Goal: Transaction & Acquisition: Purchase product/service

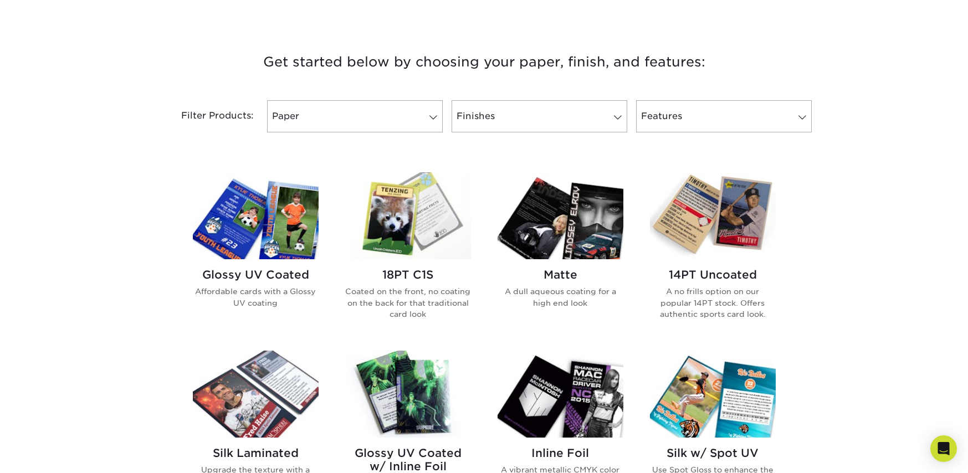
scroll to position [443, 0]
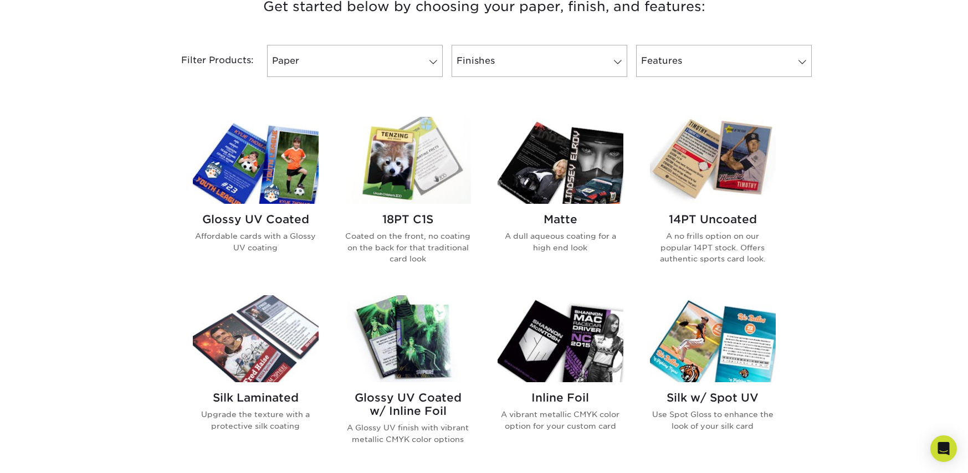
click at [278, 174] on img at bounding box center [256, 160] width 126 height 87
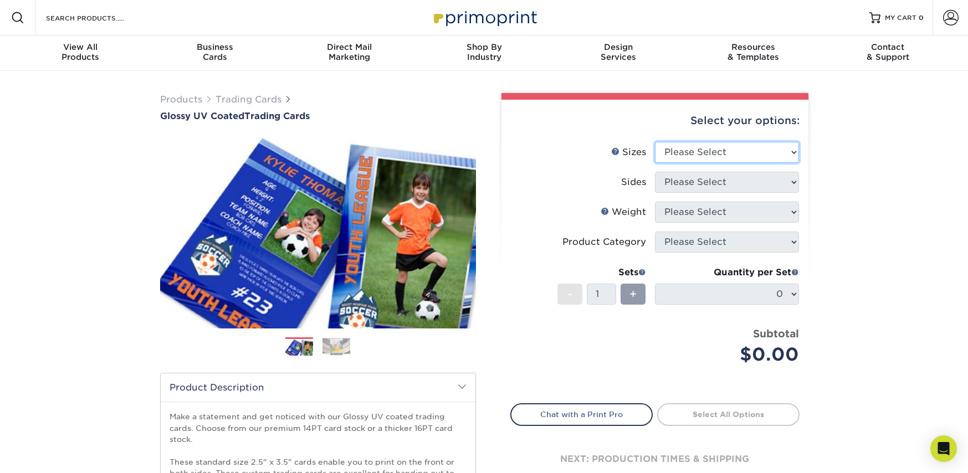
click at [708, 148] on select "Please Select 2.5" x 3.5"" at bounding box center [727, 152] width 144 height 21
select select "2.50x3.50"
click at [655, 142] on select "Please Select 2.5" x 3.5"" at bounding box center [727, 152] width 144 height 21
click at [753, 181] on select "Please Select Print Both Sides Print Front Only" at bounding box center [727, 182] width 144 height 21
select select "13abbda7-1d64-4f25-8bb2-c179b224825d"
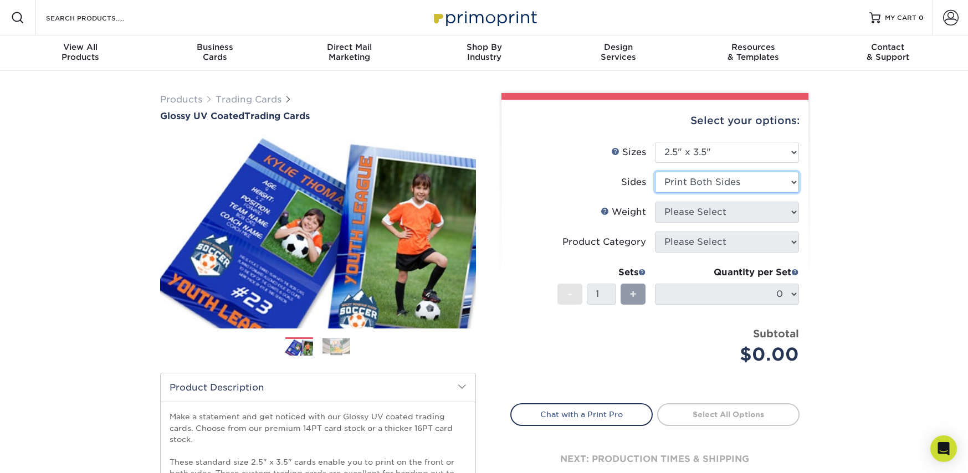
click at [655, 172] on select "Please Select Print Both Sides Print Front Only" at bounding box center [727, 182] width 144 height 21
click at [870, 226] on div "Products Trading Cards Glossy UV Coated Trading Cards Previous Next /" at bounding box center [484, 367] width 968 height 592
click at [741, 202] on select "Please Select 16PT 14PT 18PT C1S" at bounding box center [727, 212] width 144 height 21
select select "16PT"
click at [655, 202] on select "Please Select 16PT 14PT 18PT C1S" at bounding box center [727, 212] width 144 height 21
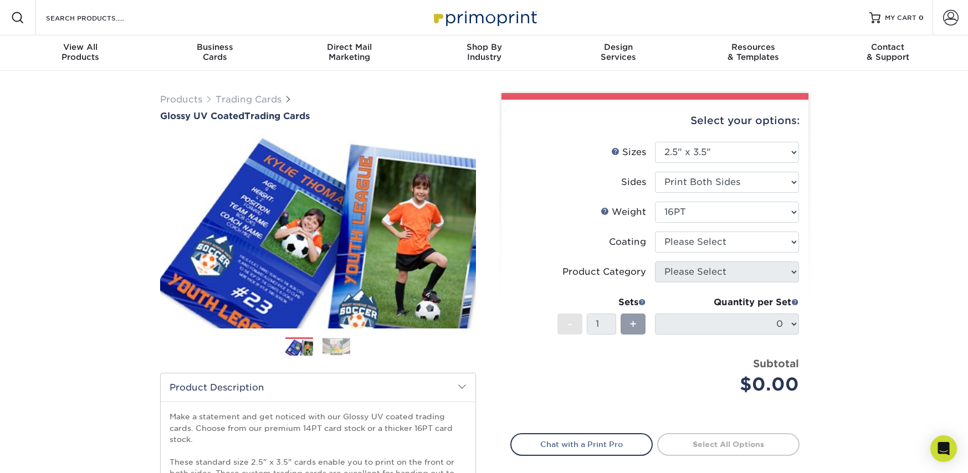
click at [860, 245] on div "Products Trading Cards Glossy UV Coated Trading Cards Previous Next /" at bounding box center [484, 367] width 968 height 592
click at [768, 245] on select at bounding box center [727, 242] width 144 height 21
click at [655, 232] on select at bounding box center [727, 242] width 144 height 21
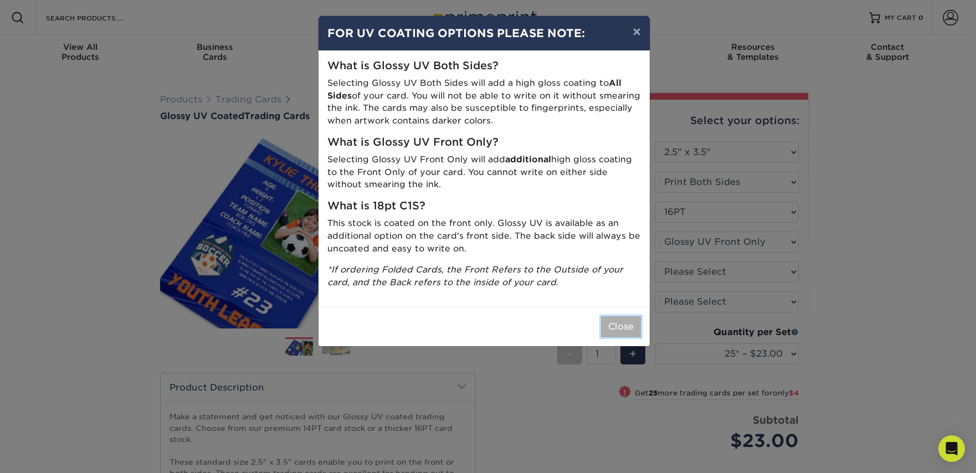
click at [615, 326] on button "Close" at bounding box center [621, 326] width 40 height 21
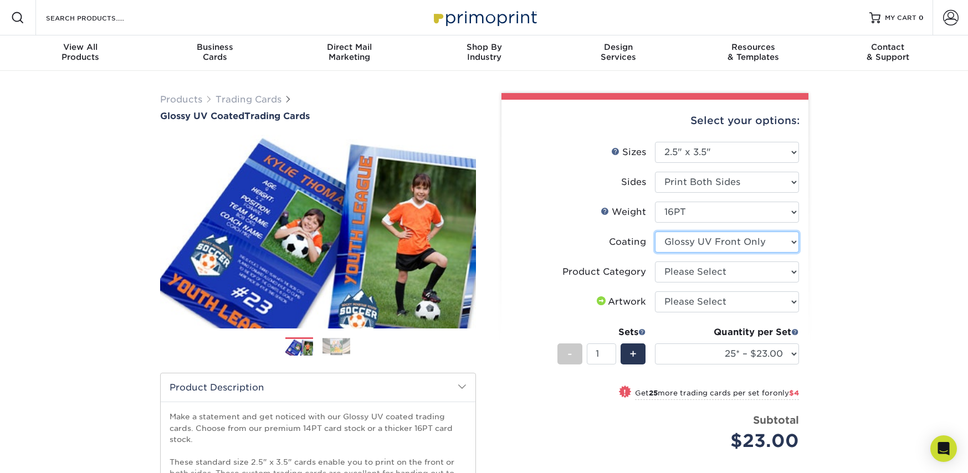
click at [769, 244] on select at bounding box center [727, 242] width 144 height 21
select select "ae367451-b2b8-45df-a344-0f05b6a12993"
click at [655, 232] on select at bounding box center [727, 242] width 144 height 21
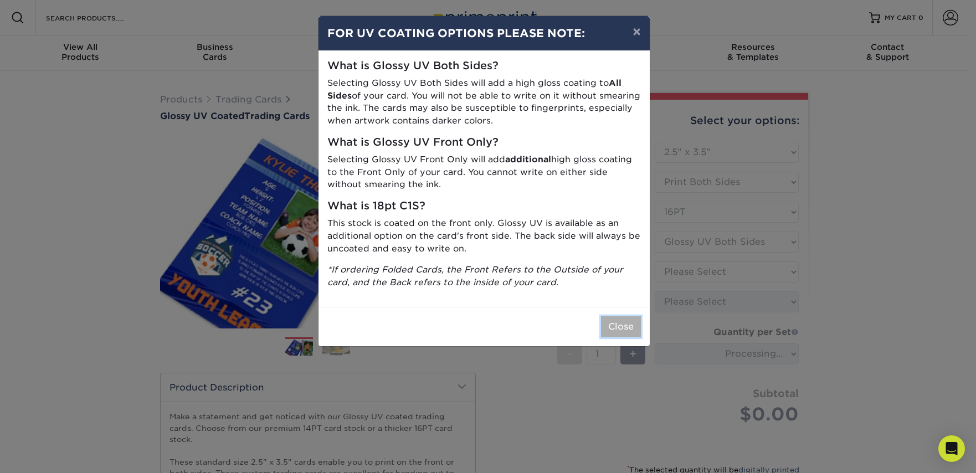
click at [612, 324] on button "Close" at bounding box center [621, 326] width 40 height 21
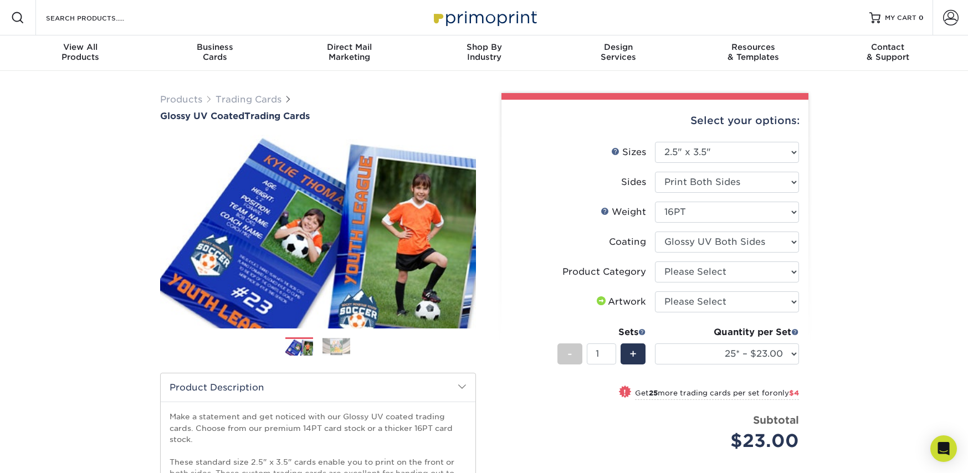
scroll to position [55, 0]
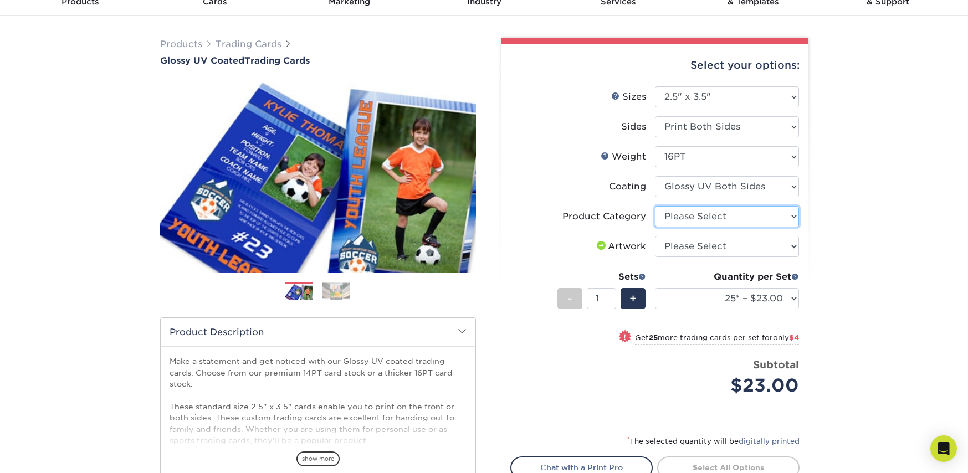
click at [701, 217] on select "Please Select Trading Cards" at bounding box center [727, 216] width 144 height 21
select select "c2f9bce9-36c2-409d-b101-c29d9d031e18"
click at [655, 206] on select "Please Select Trading Cards" at bounding box center [727, 216] width 144 height 21
click at [714, 251] on select "Please Select I will upload files I need a design - $100" at bounding box center [727, 246] width 144 height 21
select select "upload"
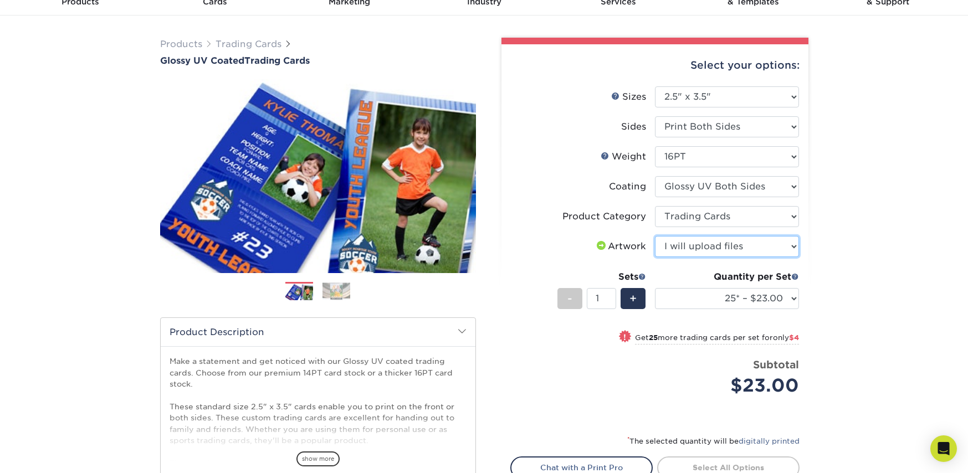
click at [655, 236] on select "Please Select I will upload files I need a design - $100" at bounding box center [727, 246] width 144 height 21
click at [880, 261] on div "Products Trading Cards Glossy UV Coated Trading Cards Previous Next /" at bounding box center [484, 312] width 968 height 592
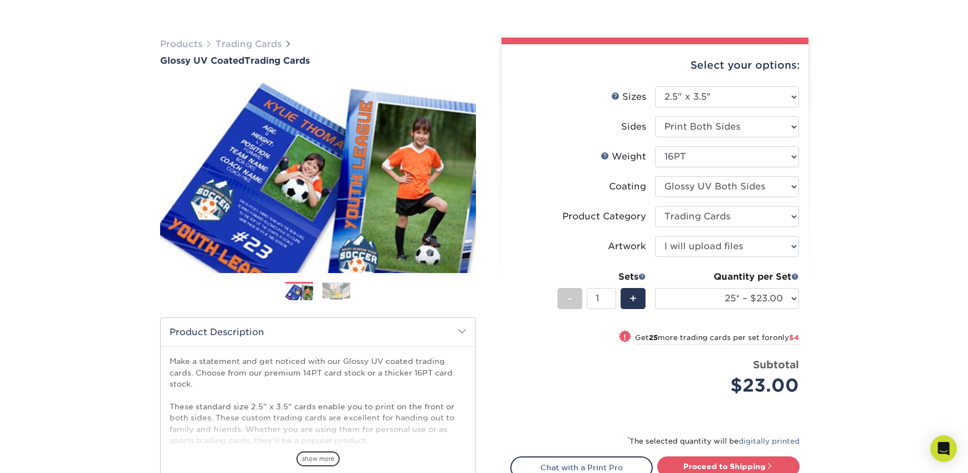
scroll to position [111, 0]
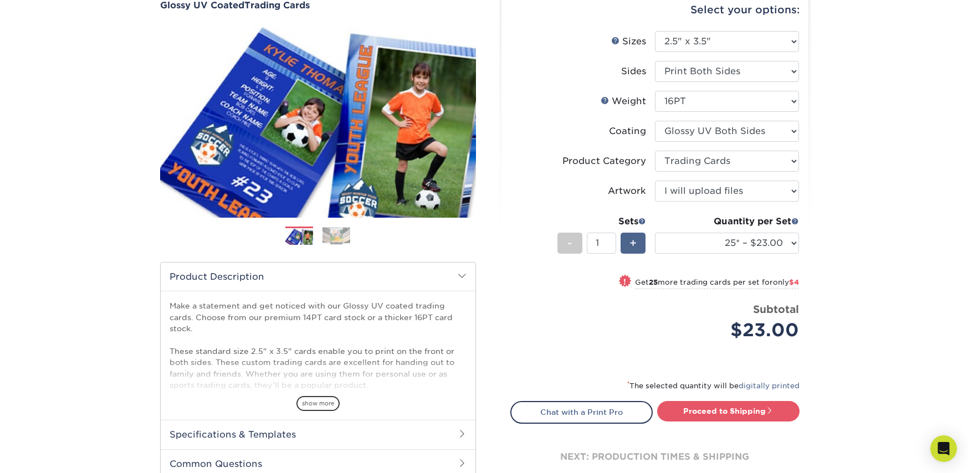
click at [636, 239] on span "+" at bounding box center [632, 243] width 7 height 17
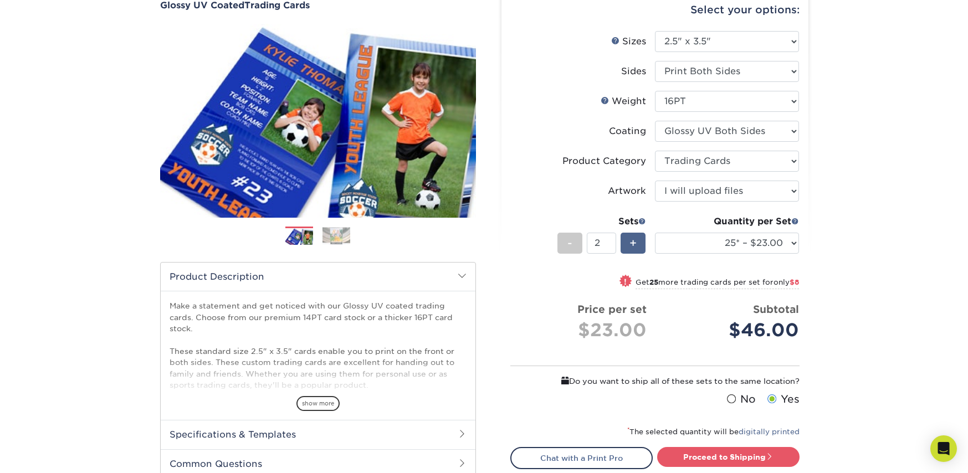
click at [638, 239] on div "+" at bounding box center [632, 243] width 25 height 21
type input "3"
